Goal: Task Accomplishment & Management: Manage account settings

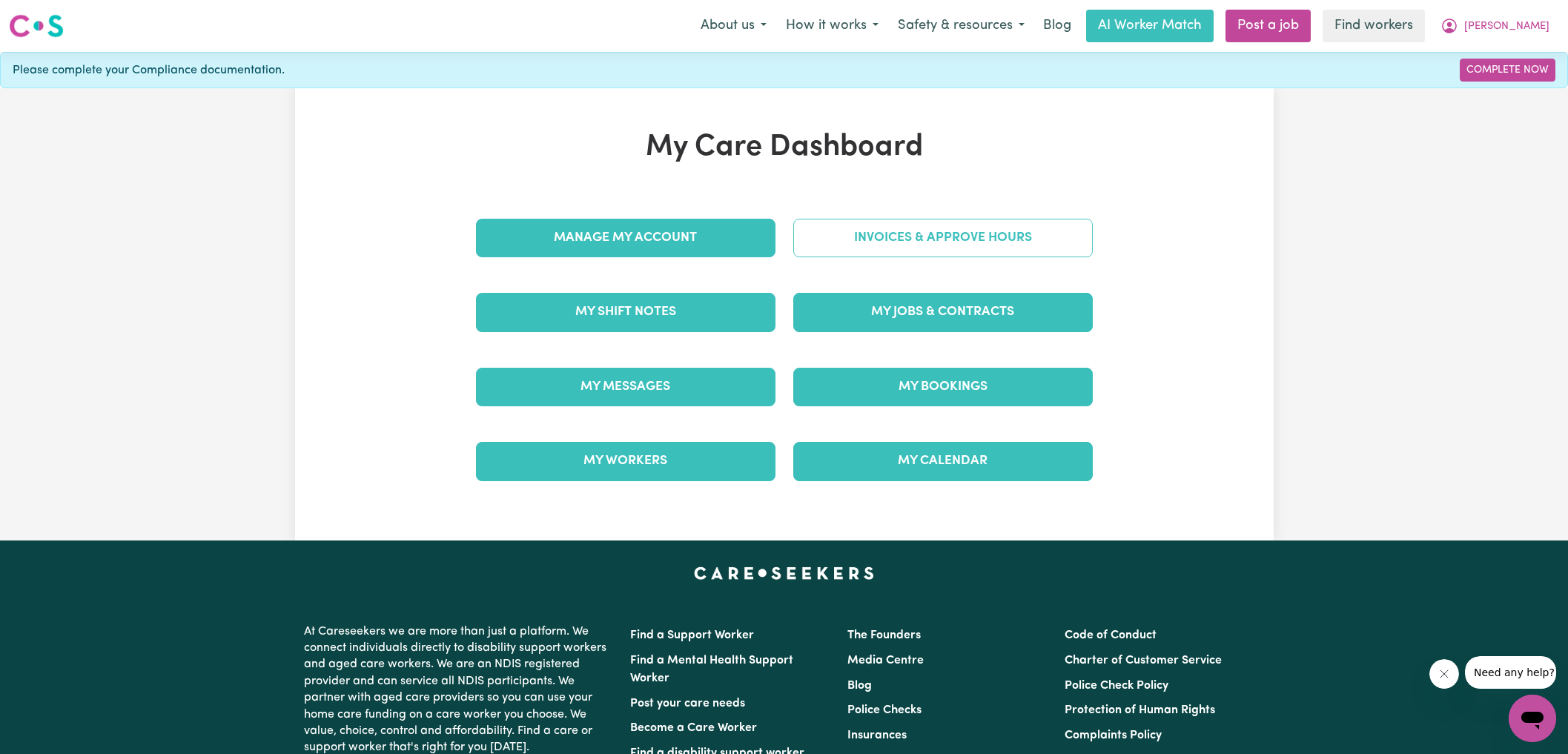
click at [872, 220] on link "Invoices & Approve Hours" at bounding box center [943, 238] width 299 height 38
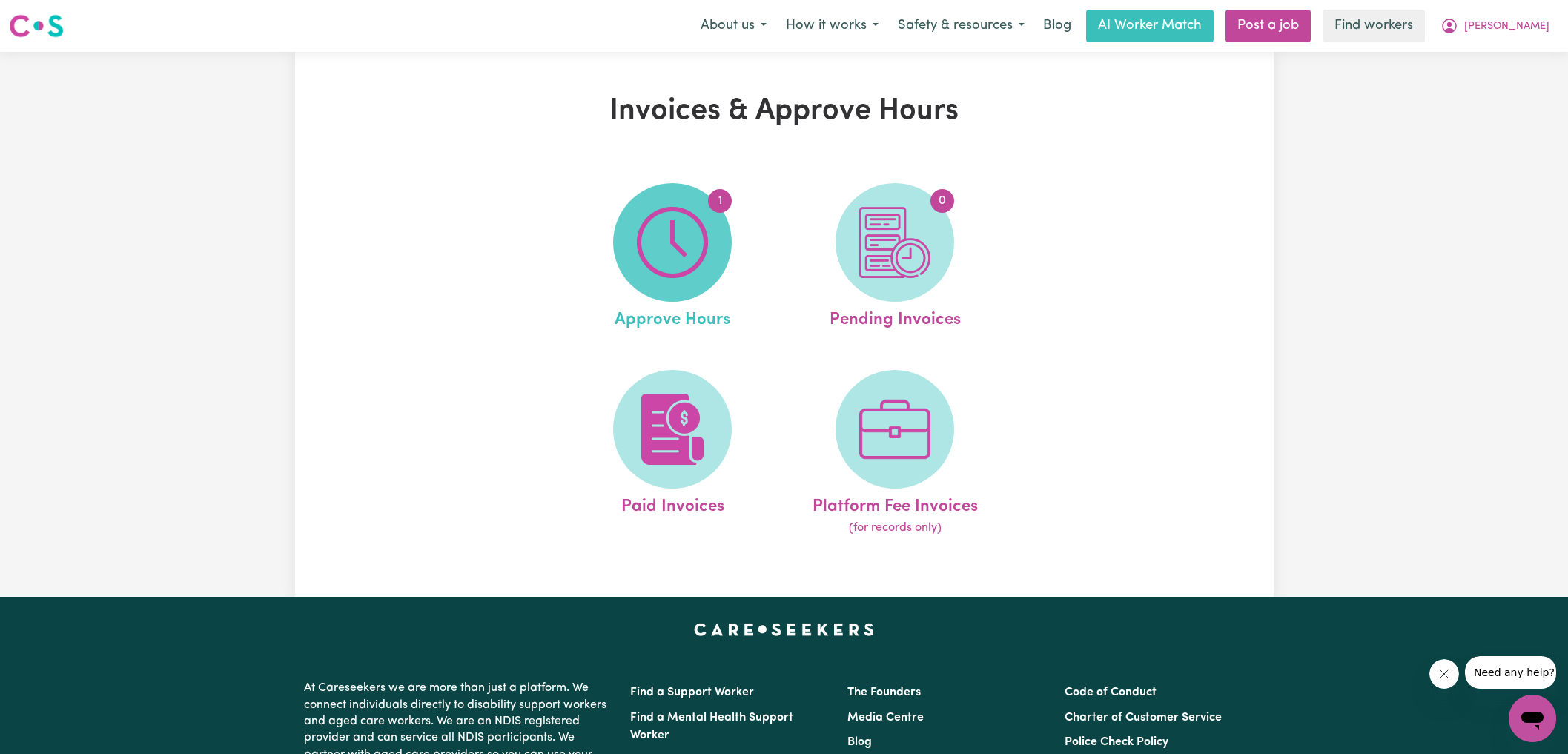
click at [695, 239] on img at bounding box center [672, 243] width 72 height 72
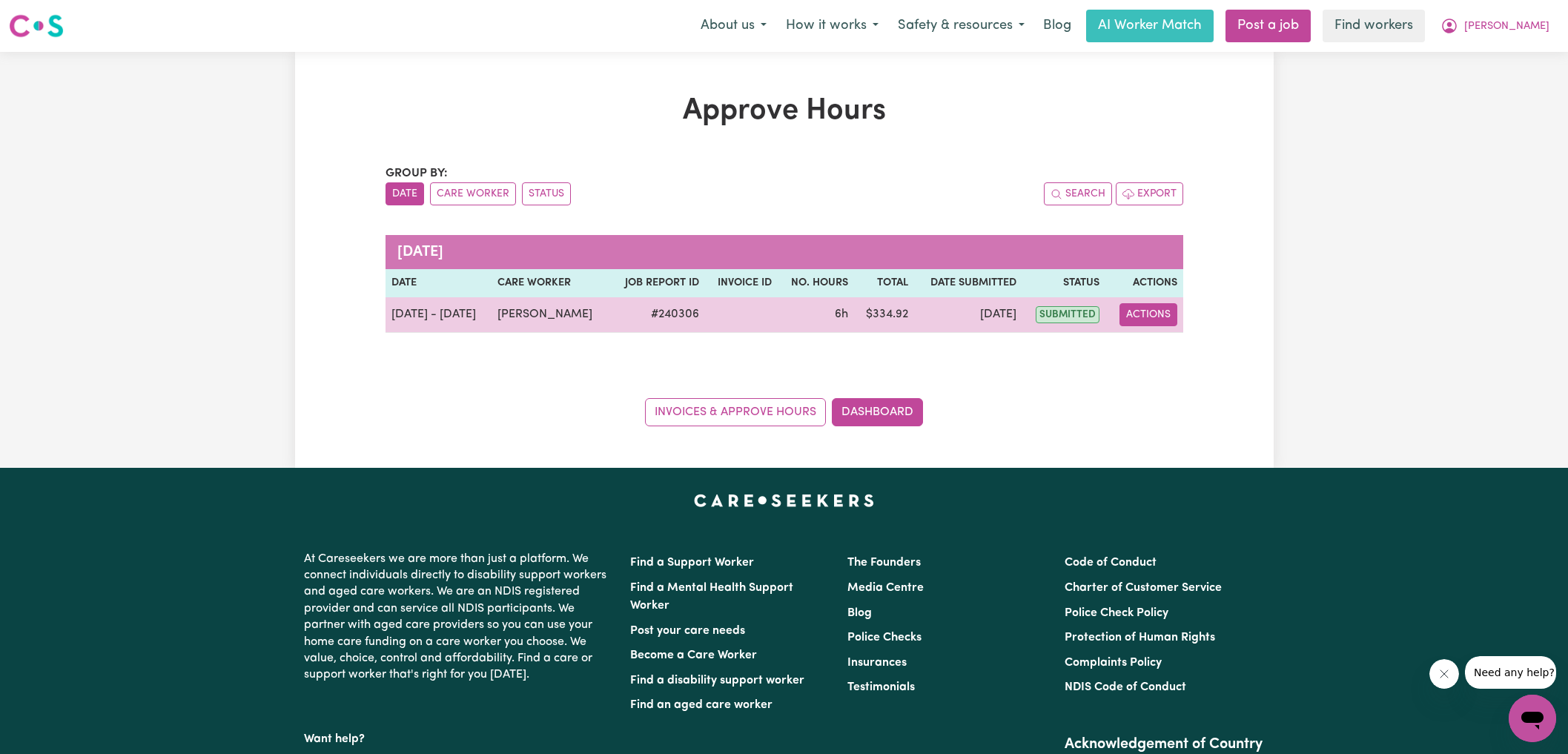
click at [1160, 317] on button "Actions" at bounding box center [1149, 314] width 58 height 23
click at [1172, 342] on link "View Job Report" at bounding box center [1184, 348] width 127 height 30
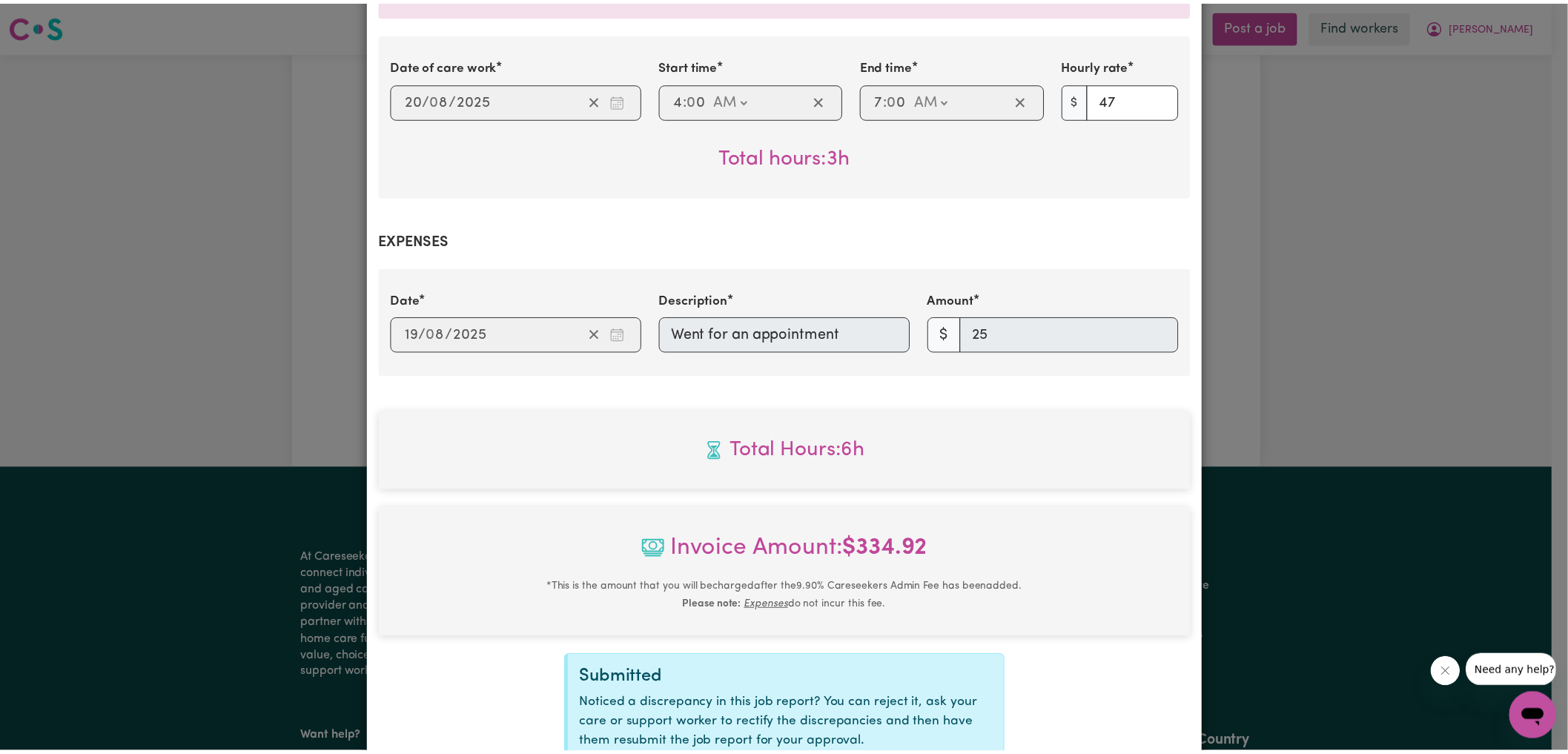
scroll to position [658, 0]
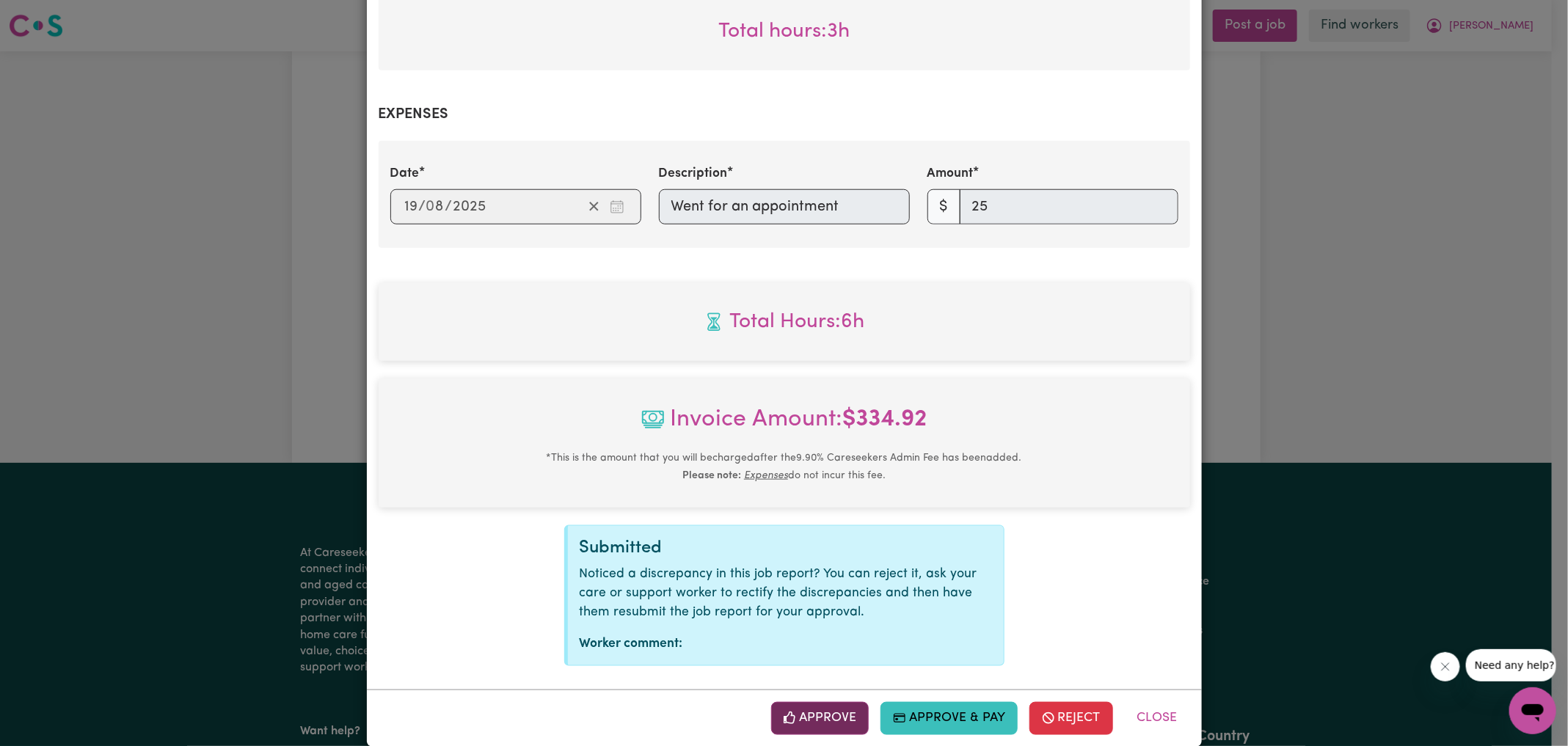
click at [794, 701] on button "Approve" at bounding box center [820, 717] width 99 height 32
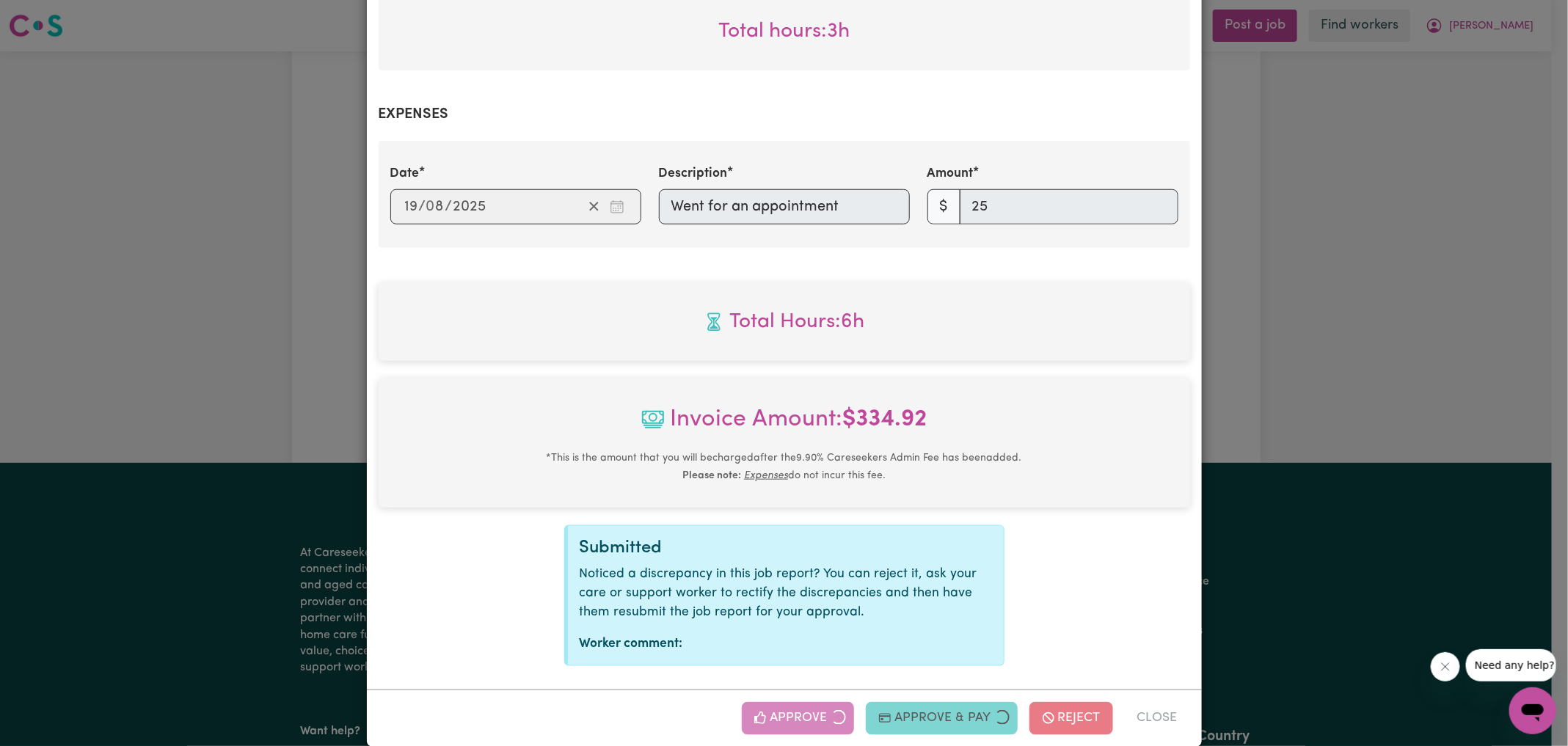
click at [1404, 360] on div "Job Report # 240306 - [PERSON_NAME] Summary Job report # 240306 Client name: [P…" at bounding box center [784, 373] width 1568 height 746
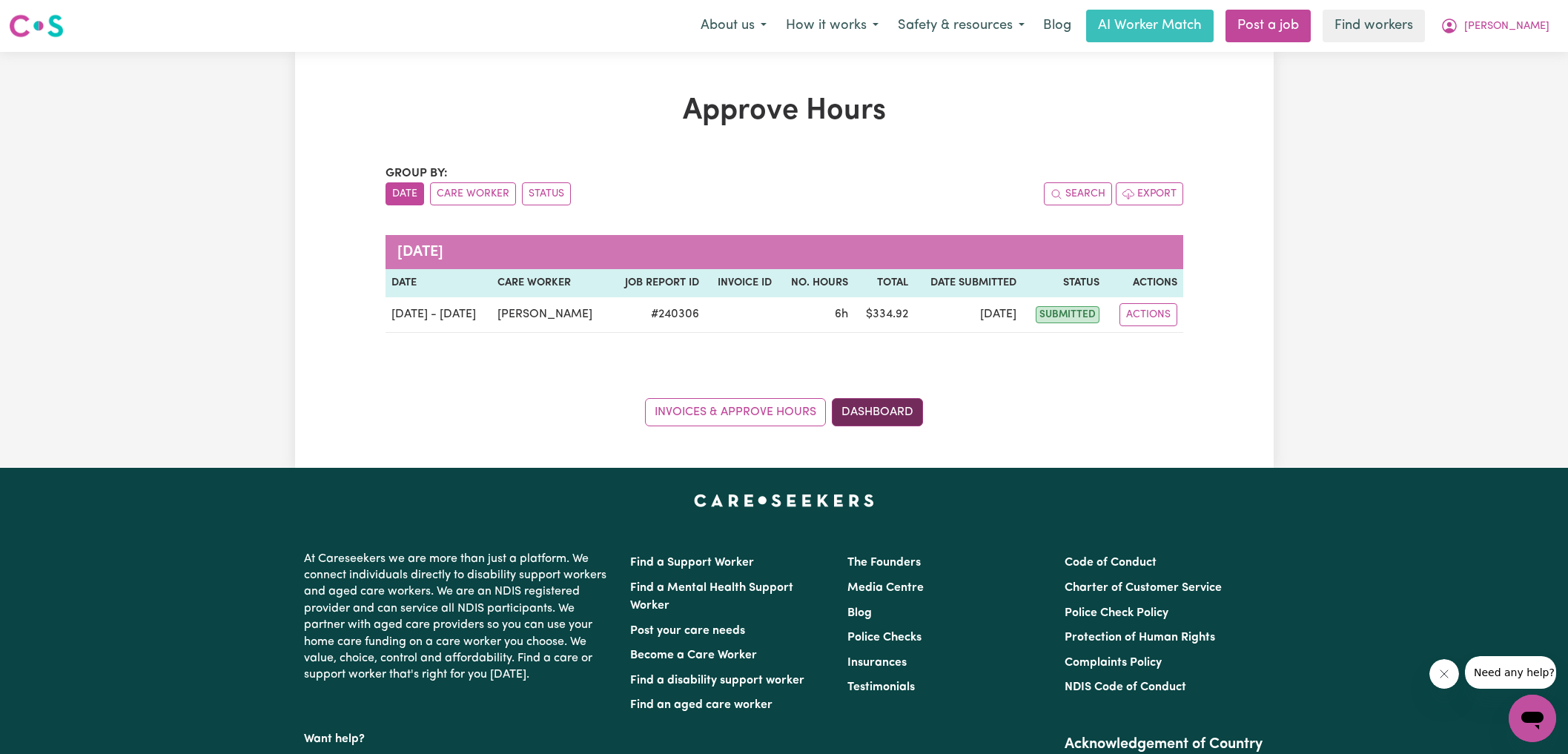
click at [880, 412] on link "Dashboard" at bounding box center [877, 412] width 91 height 28
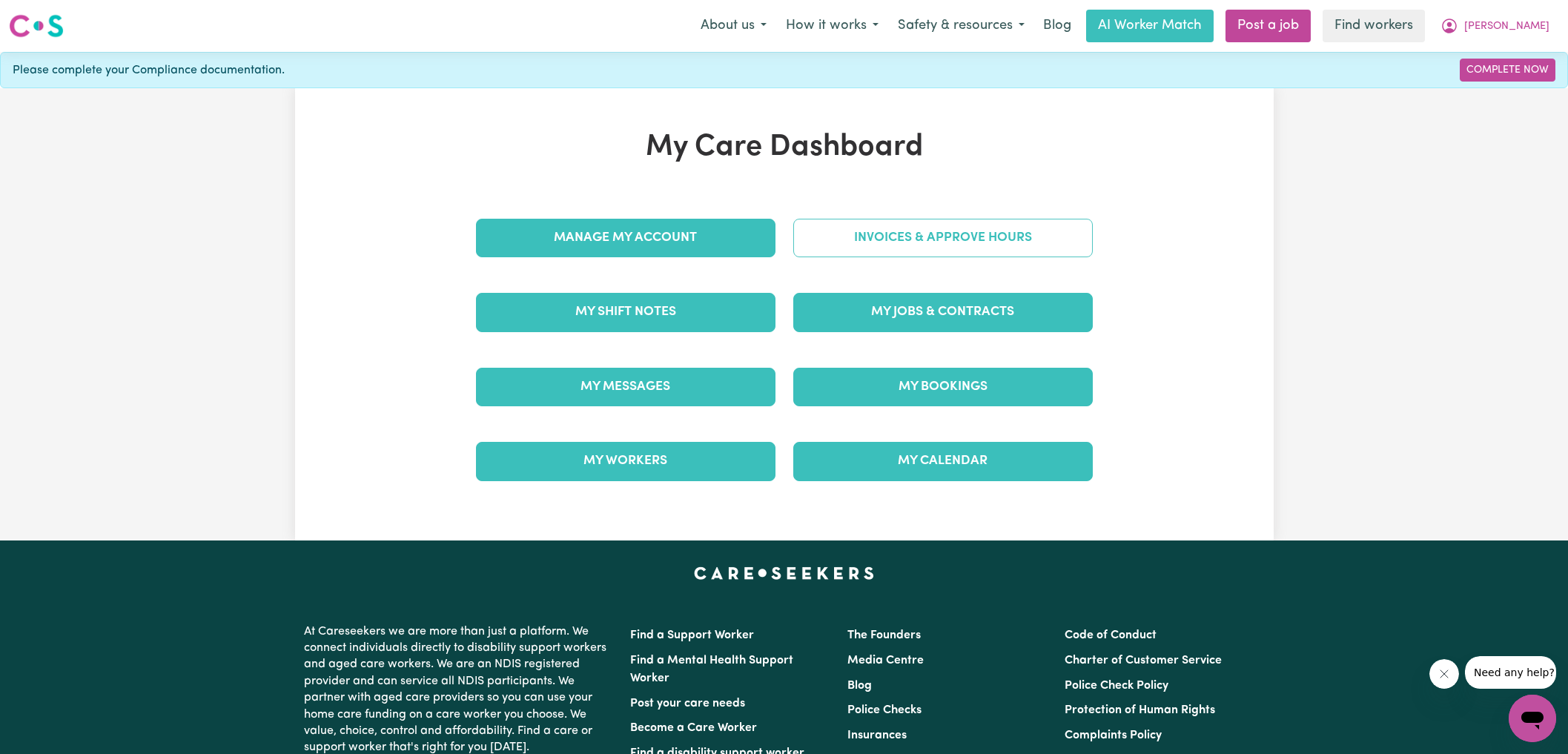
click at [869, 245] on link "Invoices & Approve Hours" at bounding box center [943, 238] width 299 height 38
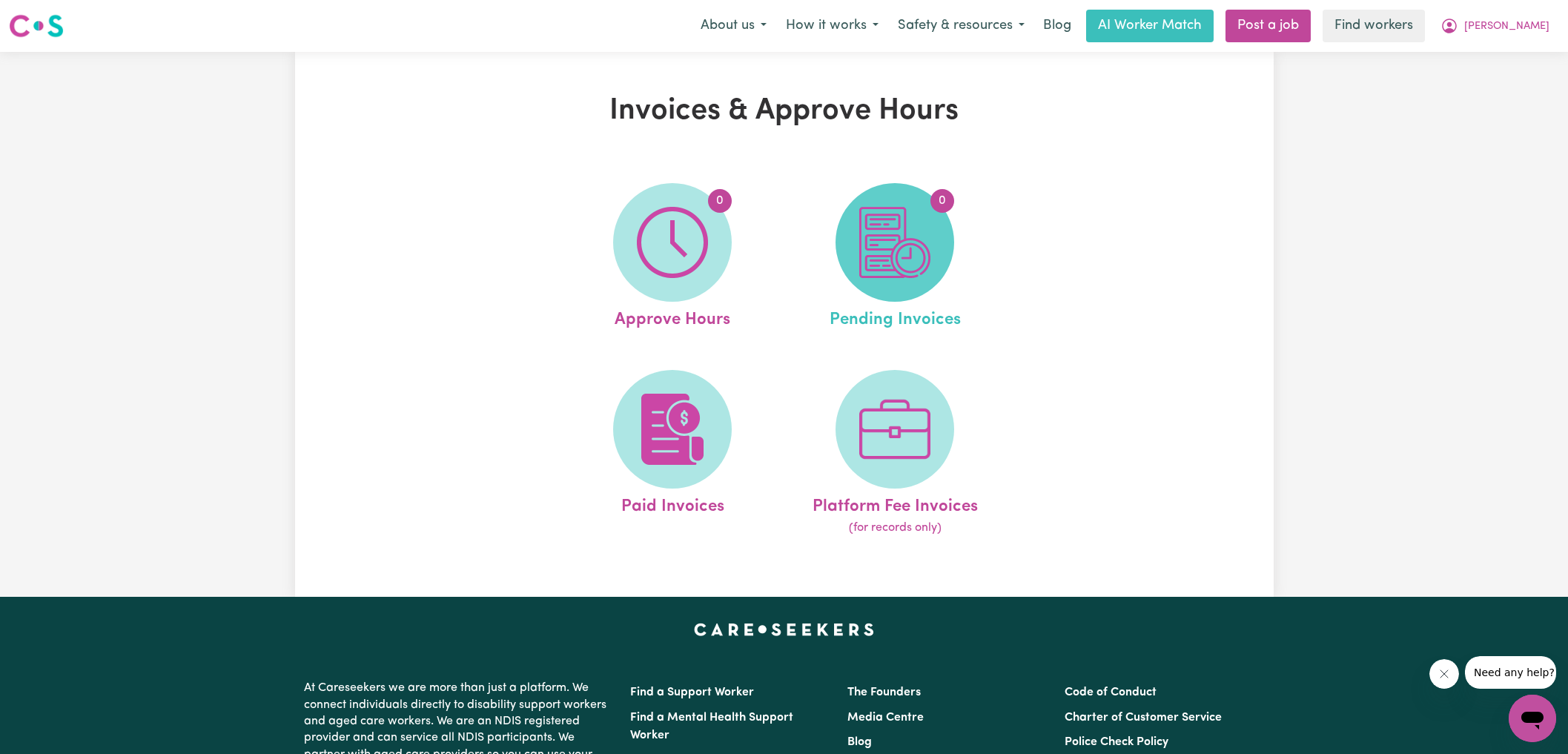
click at [892, 261] on img at bounding box center [895, 243] width 72 height 72
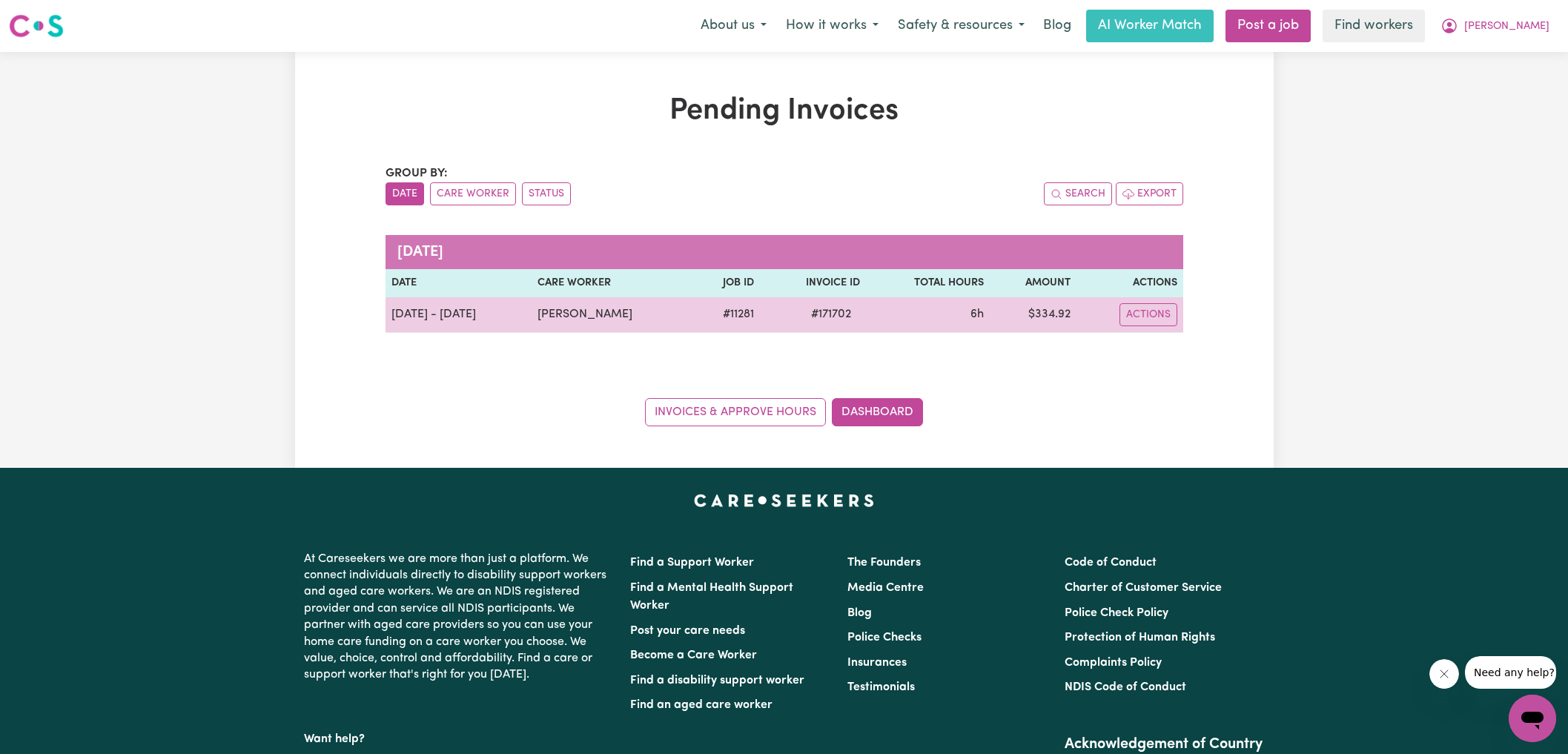
click at [821, 319] on span "# 171702" at bounding box center [831, 314] width 58 height 18
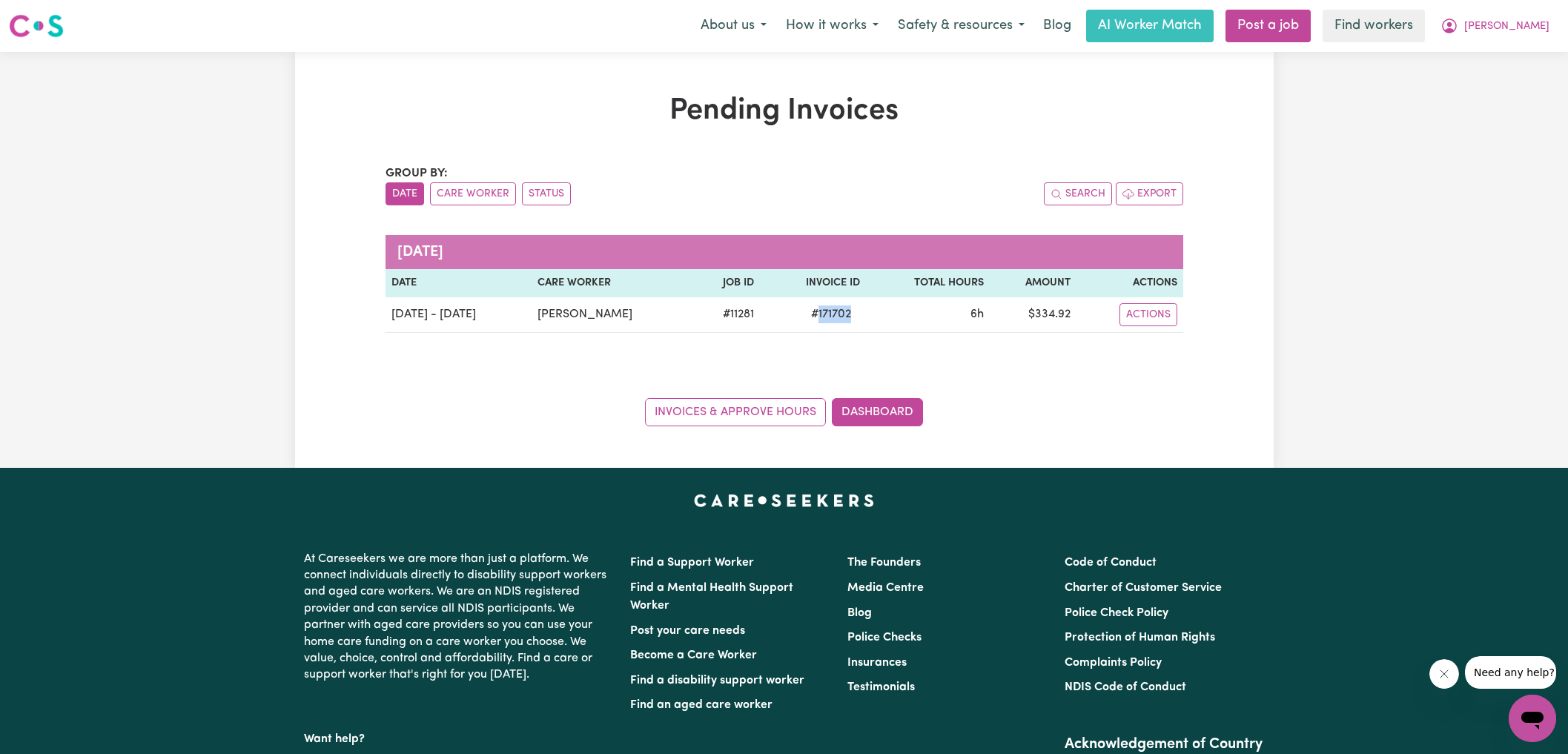
copy span "171702"
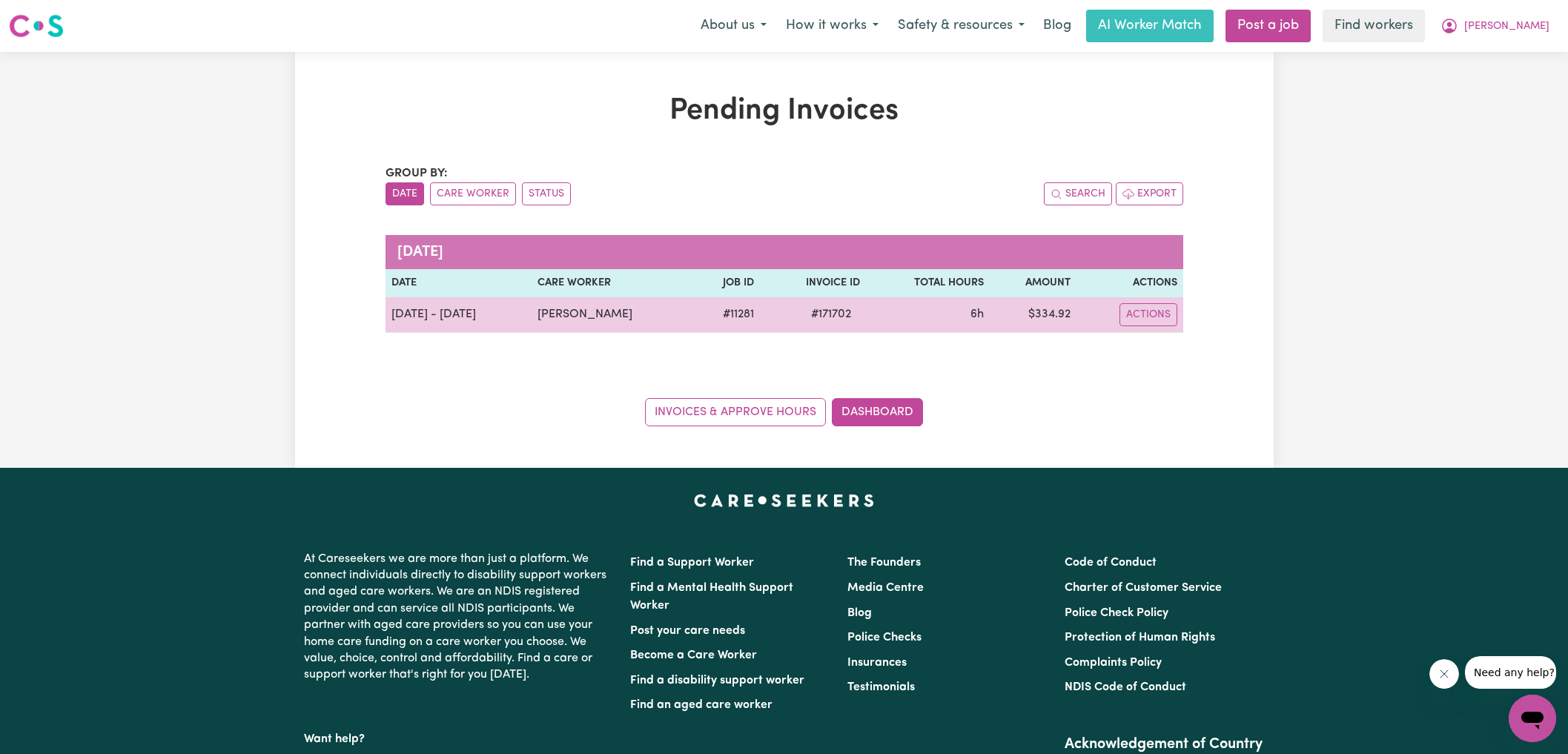
click at [1054, 314] on td "$ 334.92" at bounding box center [1033, 315] width 87 height 36
click at [1053, 314] on td "$ 334.92" at bounding box center [1033, 315] width 87 height 36
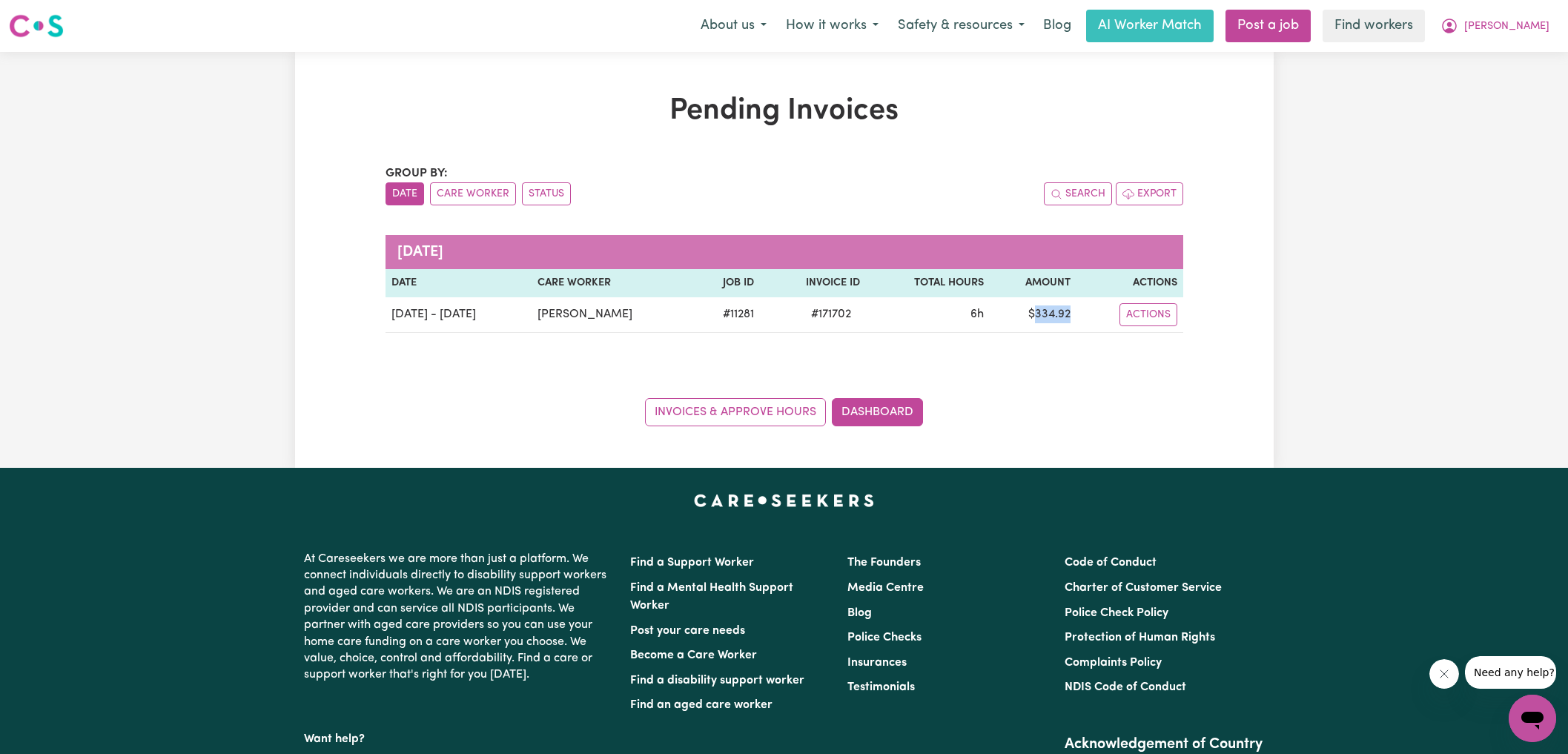
copy td "334.92"
click at [1518, 20] on button "[PERSON_NAME]" at bounding box center [1495, 26] width 128 height 32
click at [1484, 89] on link "Logout" at bounding box center [1499, 85] width 117 height 28
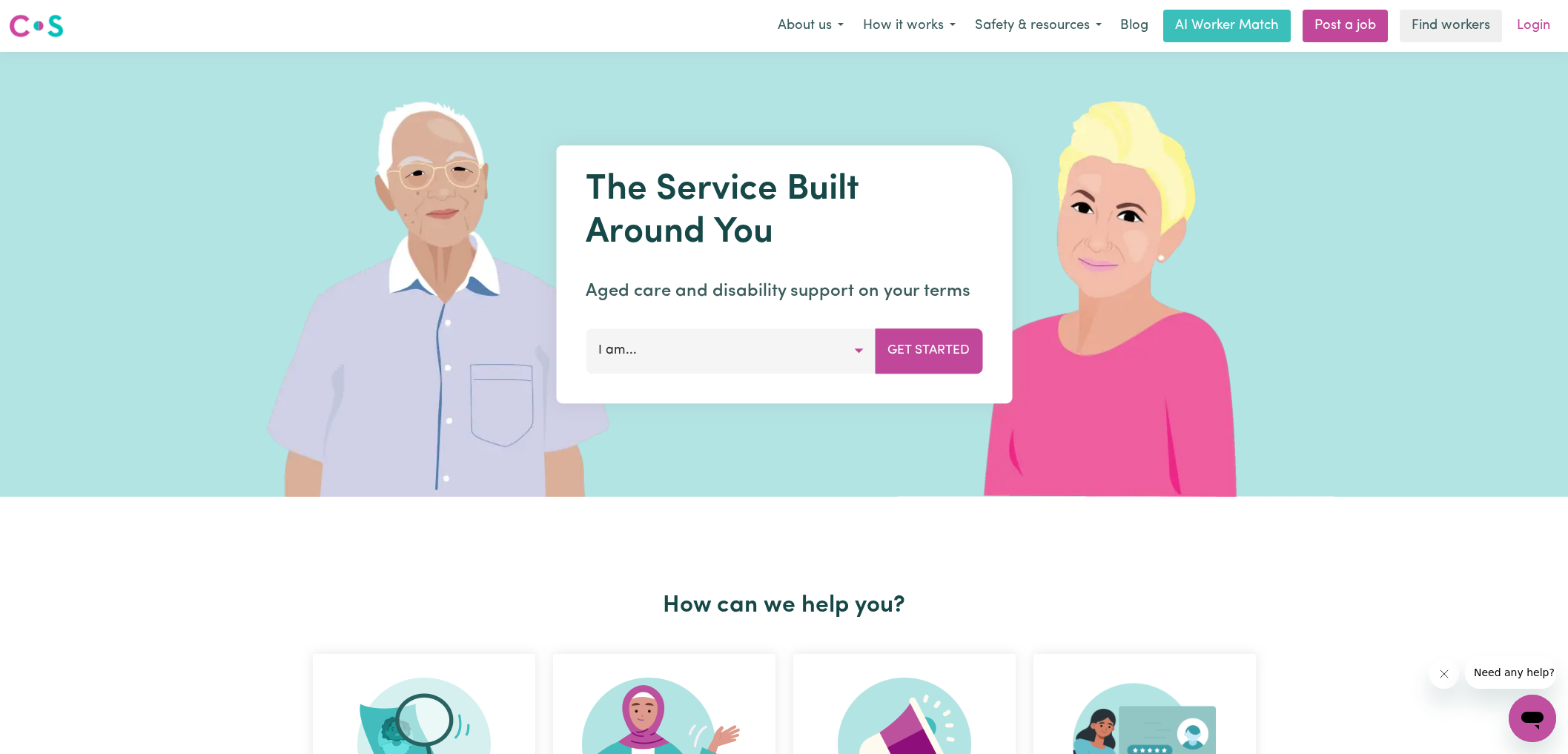
click at [1516, 26] on link "Login" at bounding box center [1533, 26] width 51 height 32
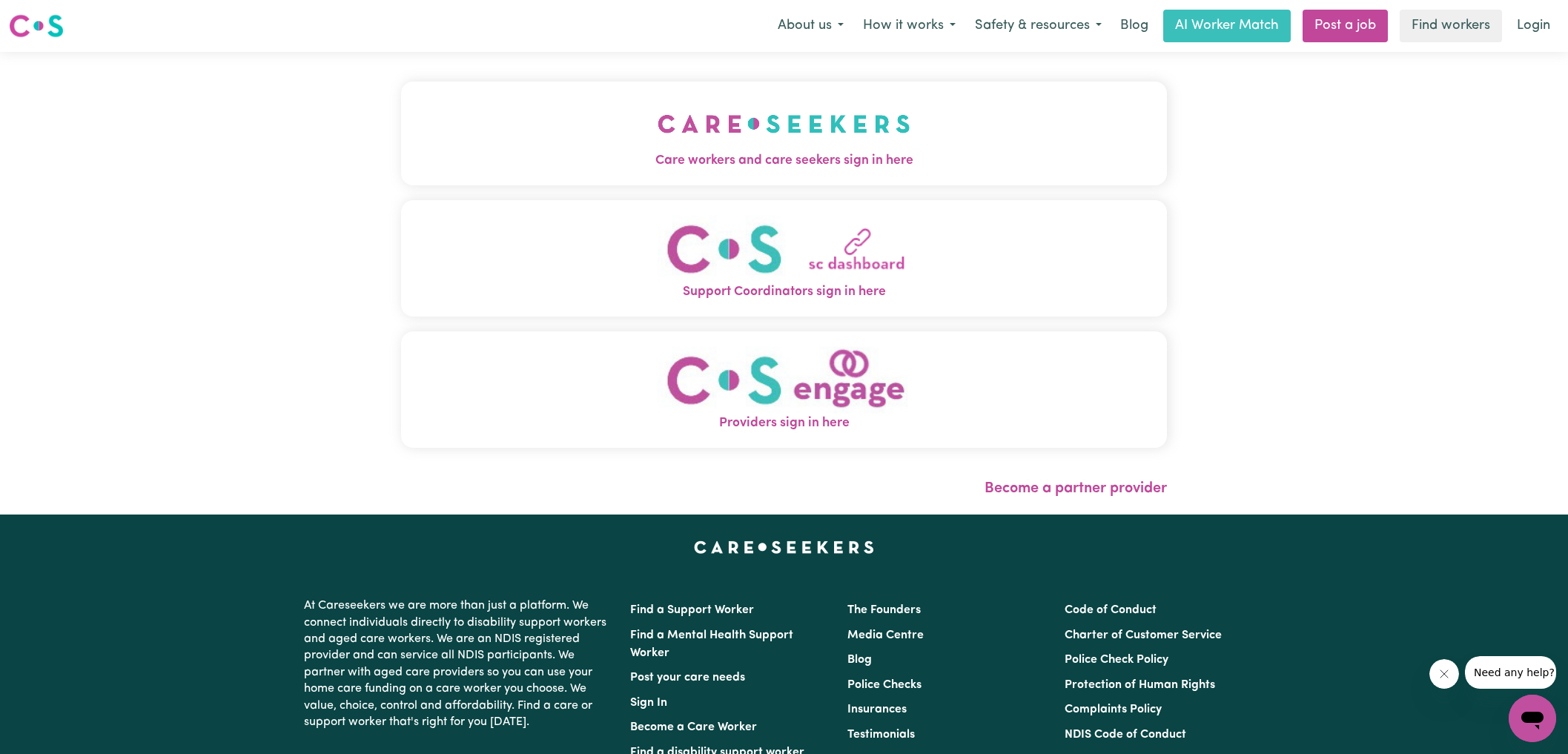
click at [428, 125] on button "Care workers and care seekers sign in here" at bounding box center [784, 134] width 766 height 104
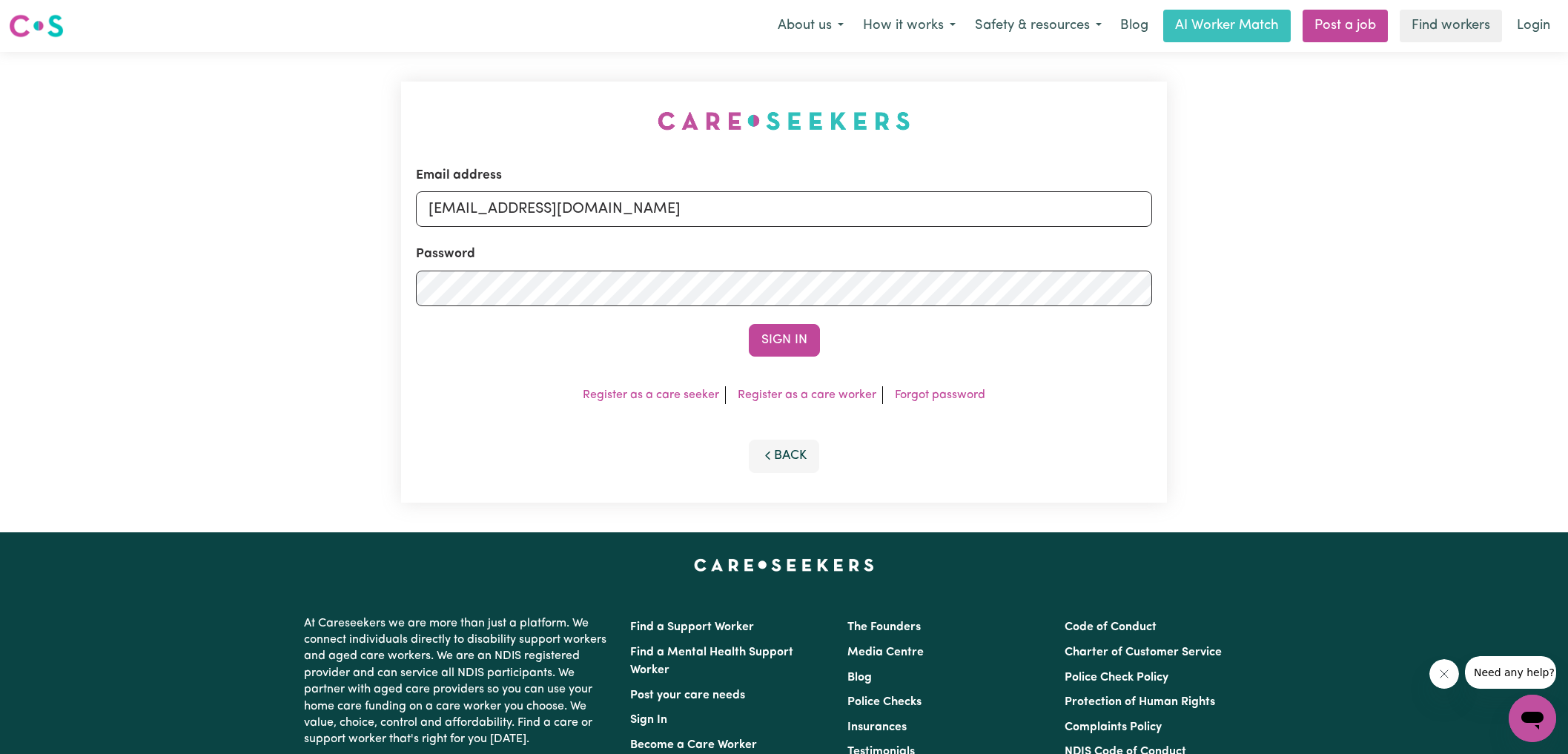
click at [336, 43] on nav "Menu About us How it works Safety & resources Blog AI Worker Match Post a job F…" at bounding box center [784, 26] width 1568 height 52
drag, startPoint x: 504, startPoint y: 208, endPoint x: 1450, endPoint y: 336, distance: 954.6
click at [1448, 335] on div "Email address [EMAIL_ADDRESS][DOMAIN_NAME] Password Sign In Register as a care …" at bounding box center [784, 292] width 1568 height 481
type input "[EMAIL_ADDRESS][DOMAIN_NAME]"
click at [749, 324] on button "Sign In" at bounding box center [785, 340] width 72 height 32
